Goal: Task Accomplishment & Management: Manage account settings

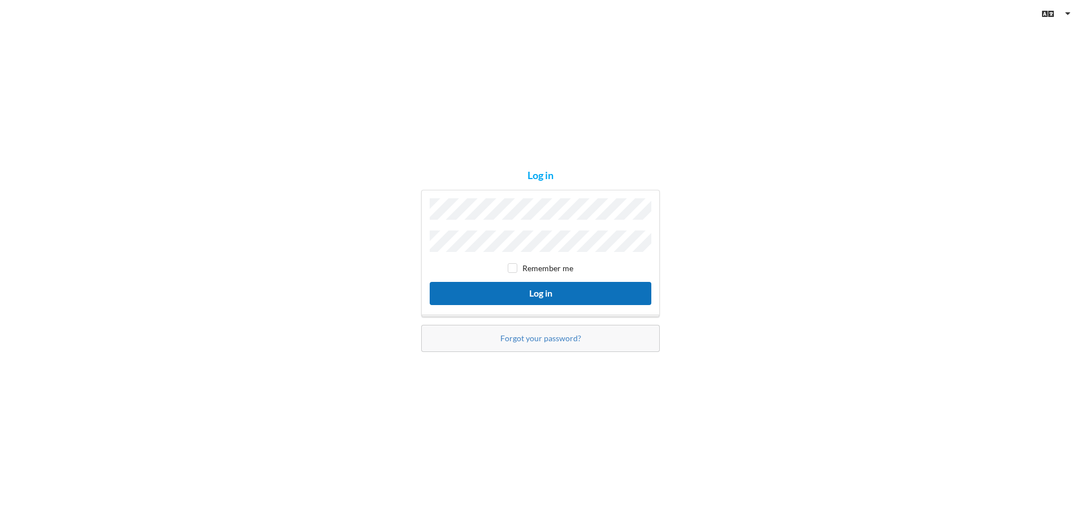
click at [479, 288] on button "Log in" at bounding box center [541, 293] width 222 height 23
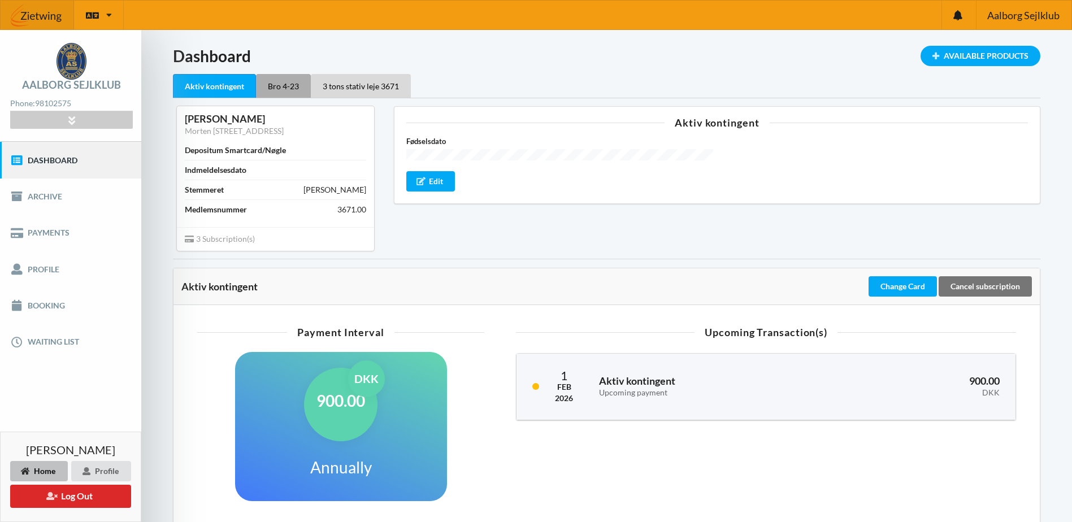
click at [267, 80] on div "Bro 4-23" at bounding box center [283, 86] width 55 height 24
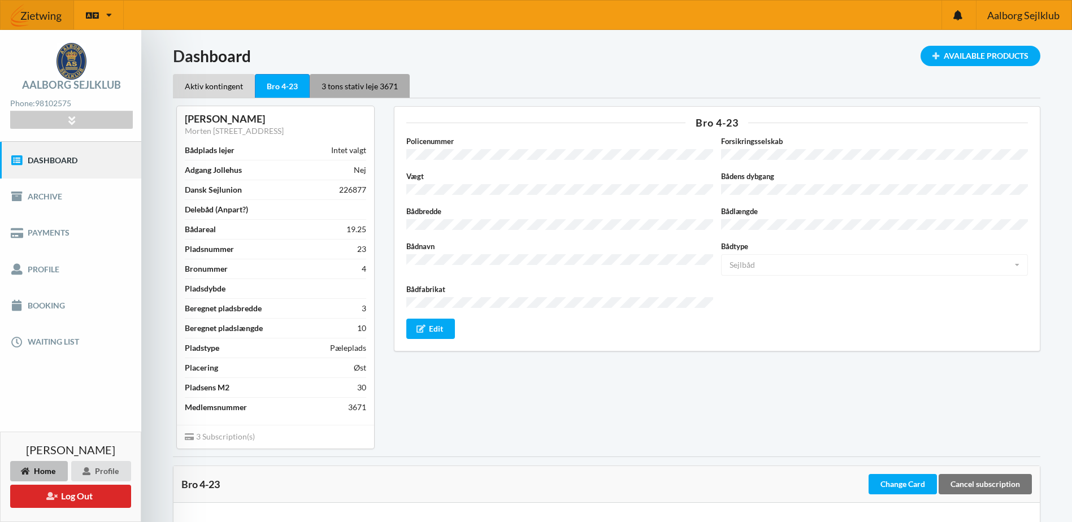
click at [339, 84] on div "3 tons stativ leje 3671" at bounding box center [360, 86] width 100 height 24
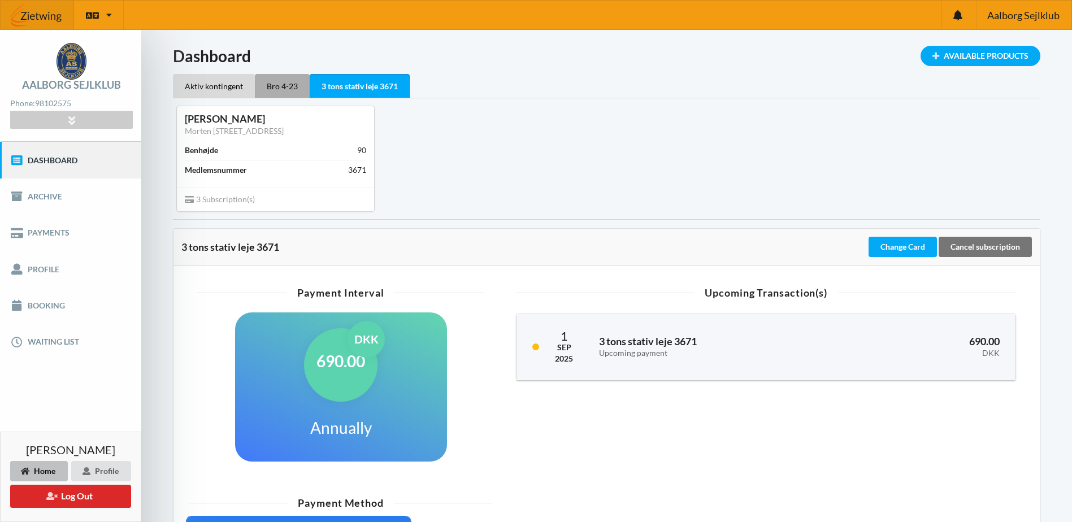
click at [284, 86] on div "Bro 4-23" at bounding box center [282, 86] width 55 height 24
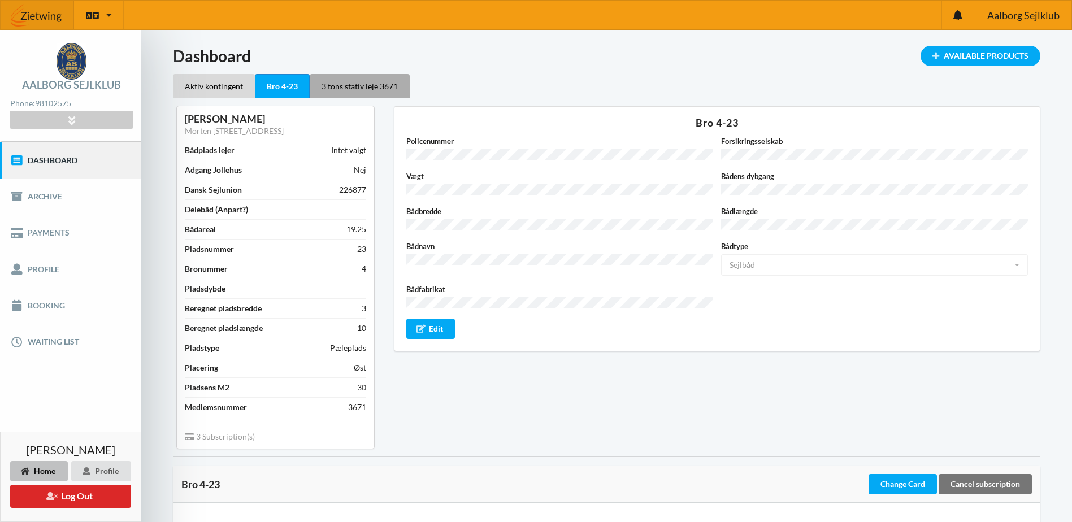
click at [357, 89] on div "3 tons stativ leje 3671" at bounding box center [360, 86] width 100 height 24
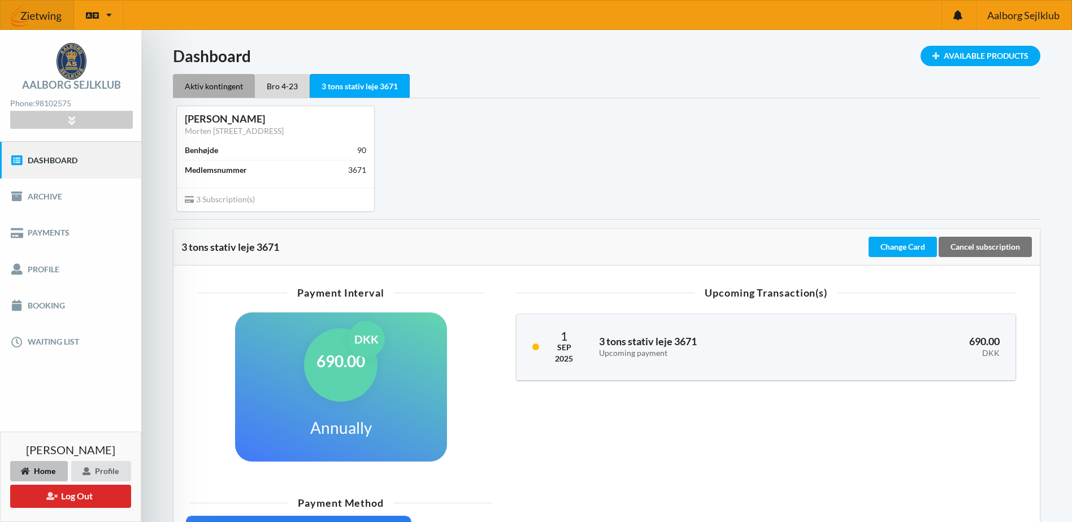
click at [226, 88] on div "Aktiv kontingent" at bounding box center [214, 86] width 82 height 24
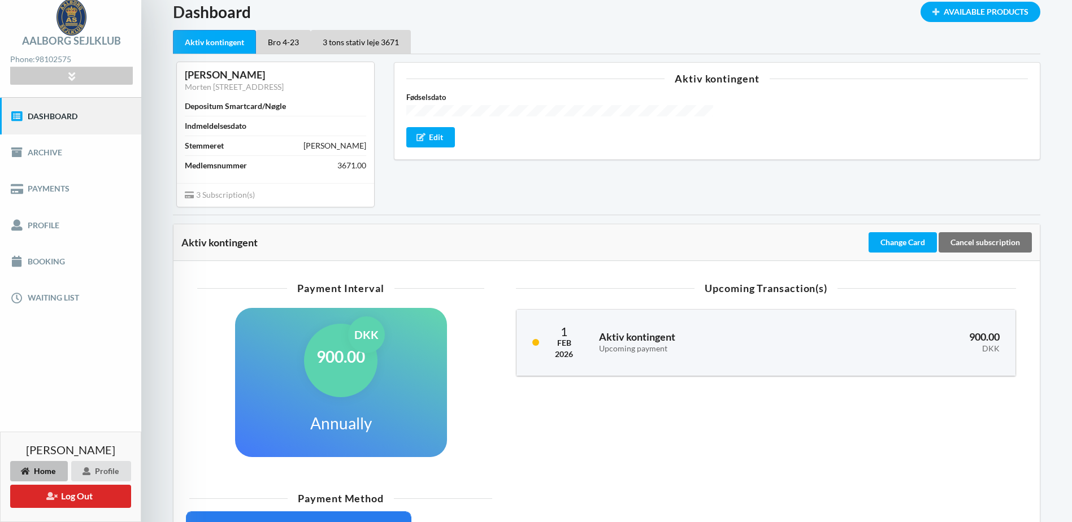
scroll to position [11, 0]
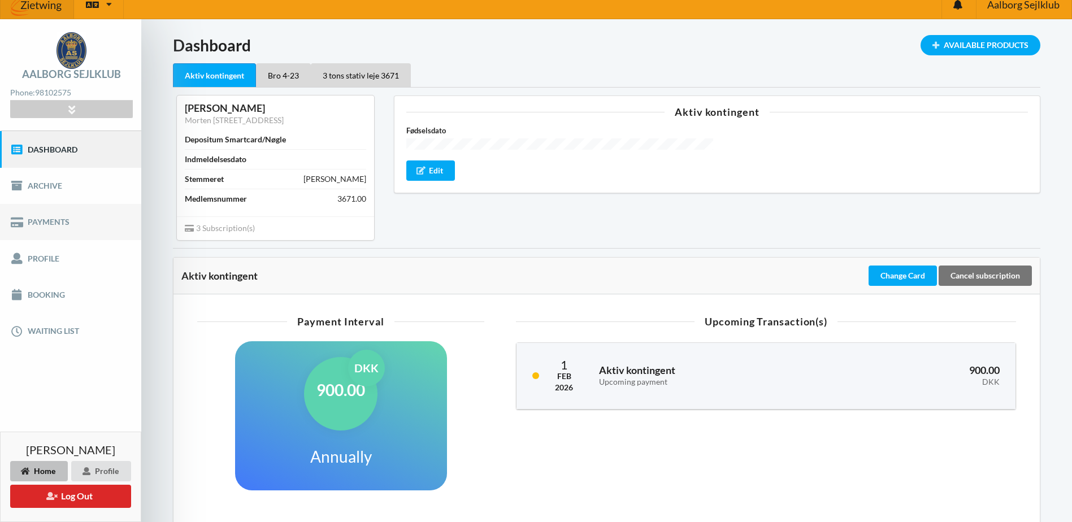
click at [60, 229] on link "Payments" at bounding box center [70, 222] width 141 height 36
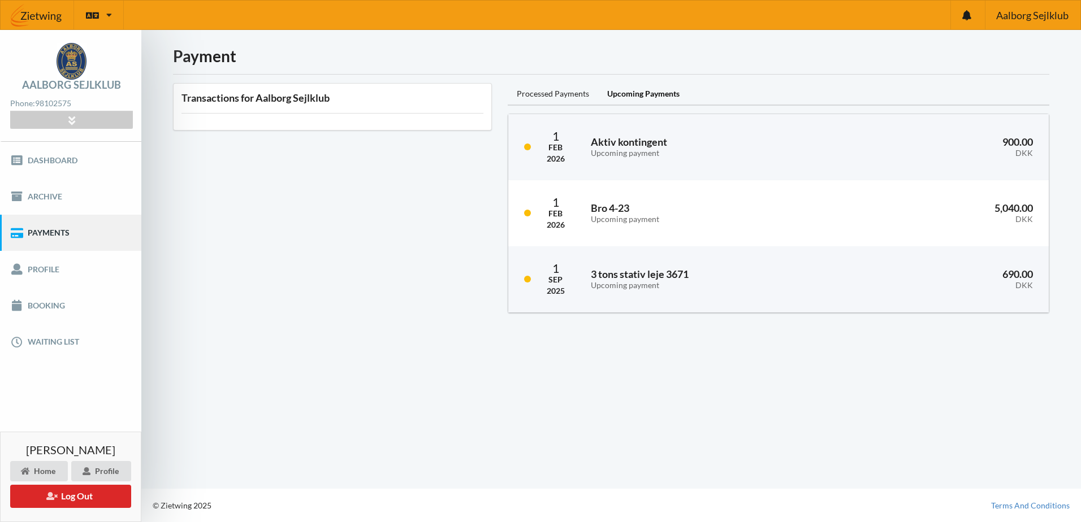
drag, startPoint x: 365, startPoint y: 280, endPoint x: 367, endPoint y: 269, distance: 12.2
click at [365, 280] on div "Transactions for Aalborg Sejlklub" at bounding box center [332, 198] width 335 height 246
click at [302, 235] on div "Transactions for Aalborg Sejlklub" at bounding box center [332, 198] width 335 height 246
click at [1024, 18] on span "Aalborg Sejlklub" at bounding box center [1032, 15] width 72 height 10
click at [227, 234] on div "Transactions for Aalborg Sejlklub" at bounding box center [332, 198] width 335 height 246
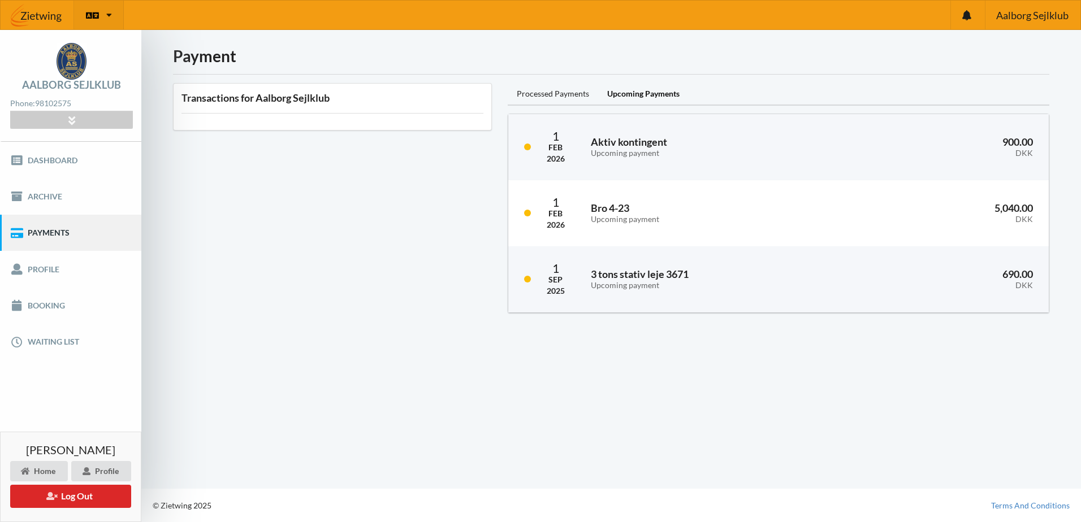
click at [104, 16] on div "English Danish" at bounding box center [99, 15] width 50 height 29
click at [36, 14] on img at bounding box center [37, 15] width 73 height 34
